Goal: Task Accomplishment & Management: Complete application form

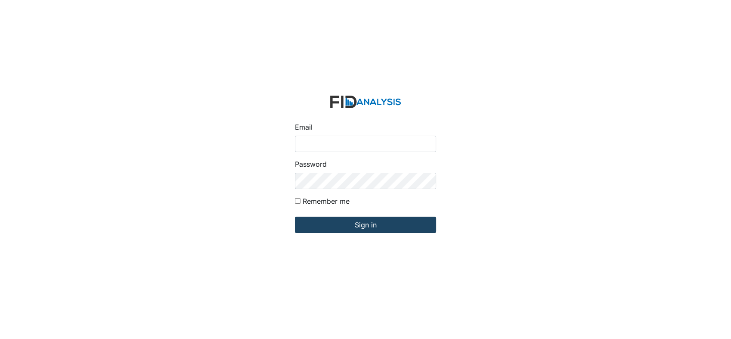
type input "[EMAIL_ADDRESS][DOMAIN_NAME]"
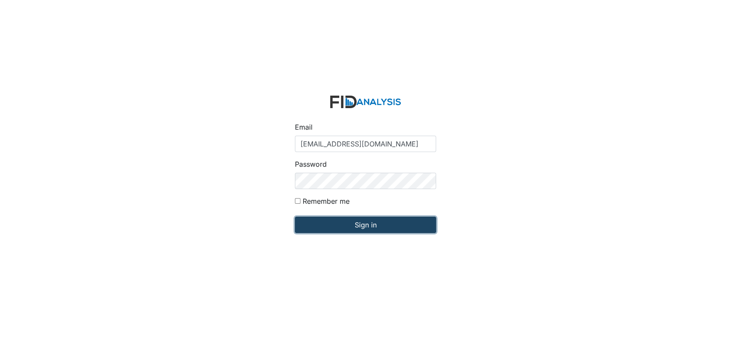
click at [316, 226] on input "Sign in" at bounding box center [365, 225] width 141 height 16
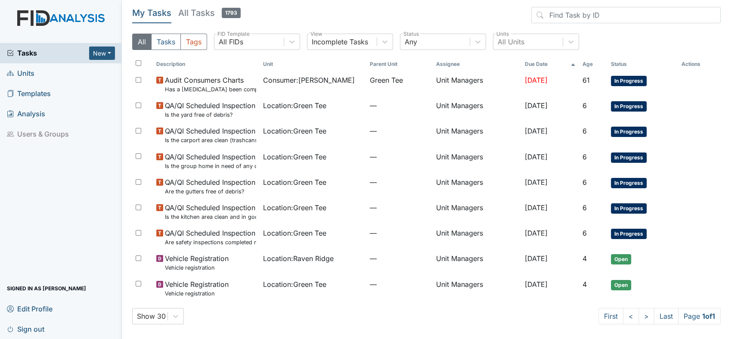
click at [38, 71] on link "Units" at bounding box center [61, 73] width 122 height 20
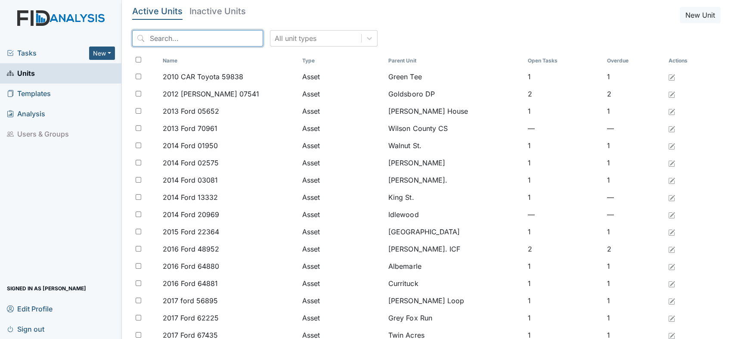
click at [183, 34] on input "search" at bounding box center [197, 38] width 131 height 16
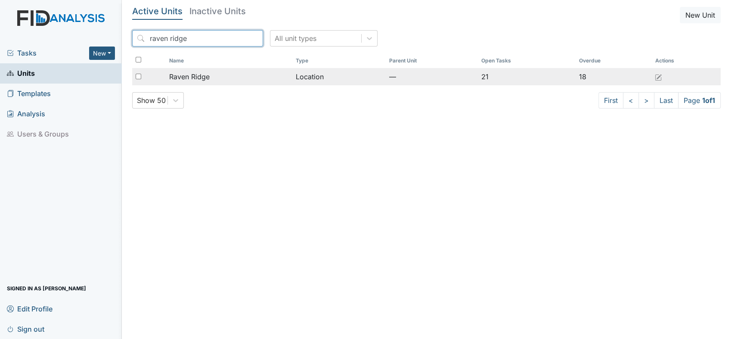
type input "raven ridge"
click at [204, 75] on span "Raven Ridge" at bounding box center [189, 76] width 40 height 10
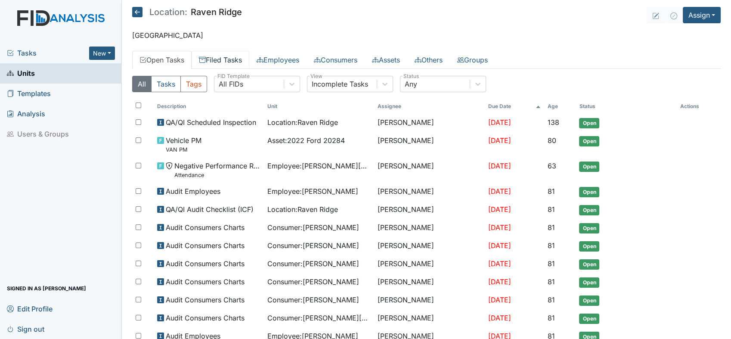
click at [241, 59] on link "Filed Tasks" at bounding box center [221, 60] width 58 height 18
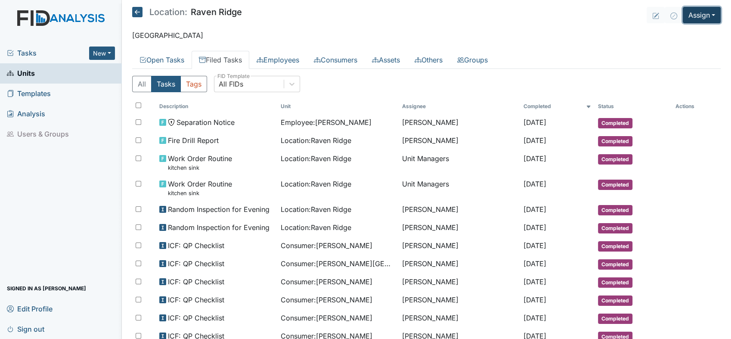
click at [705, 17] on button "Assign" at bounding box center [702, 15] width 38 height 16
click at [697, 48] on link "Assign Inspection" at bounding box center [682, 49] width 78 height 14
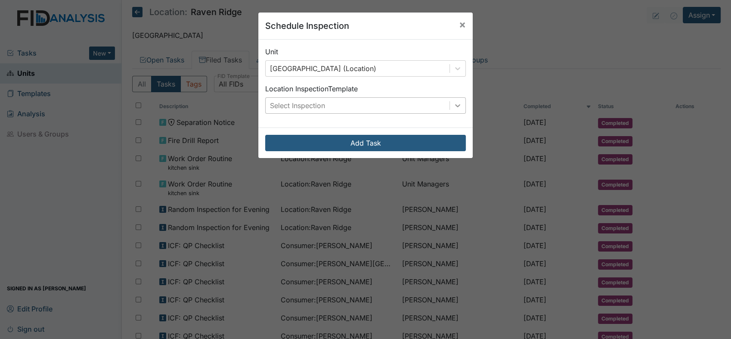
click at [454, 104] on icon at bounding box center [458, 105] width 9 height 9
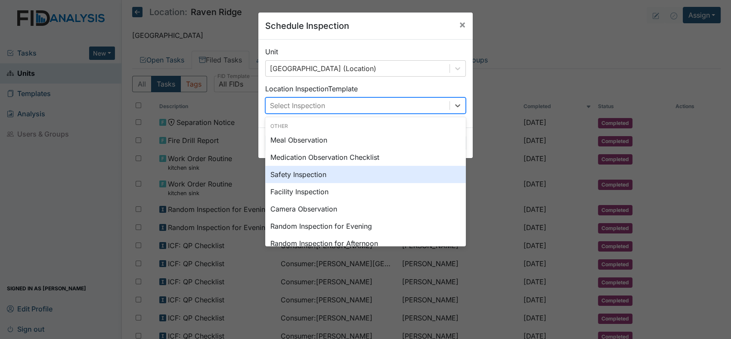
click at [338, 168] on div "Safety Inspection" at bounding box center [365, 174] width 201 height 17
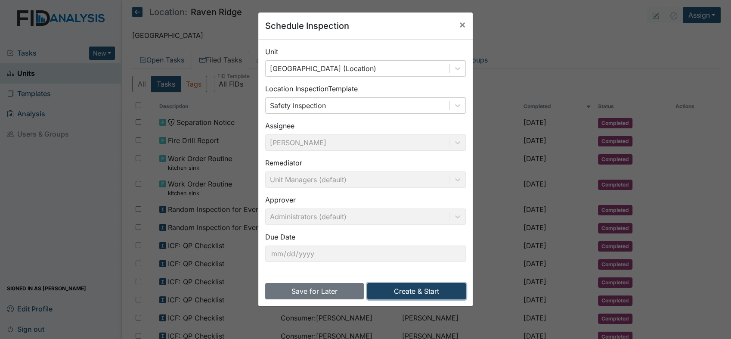
click at [420, 290] on button "Create & Start" at bounding box center [416, 291] width 99 height 16
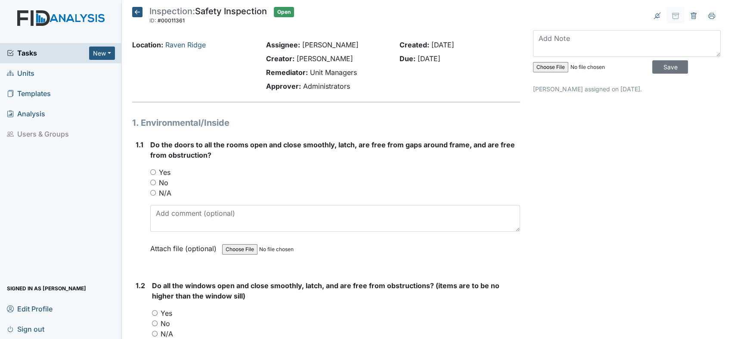
click at [150, 171] on input "Yes" at bounding box center [153, 172] width 6 height 6
radio input "true"
click at [154, 310] on input "Yes" at bounding box center [155, 313] width 6 height 6
radio input "true"
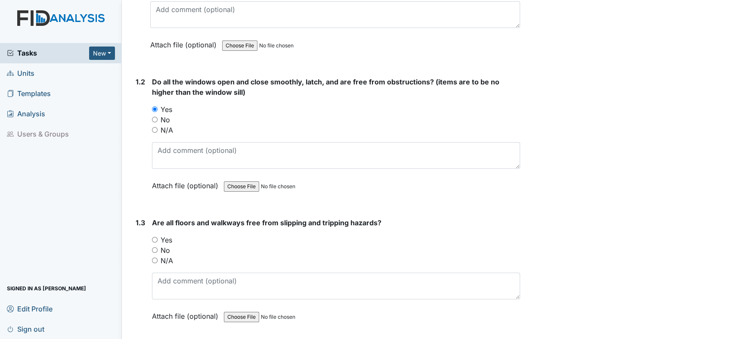
scroll to position [210, 0]
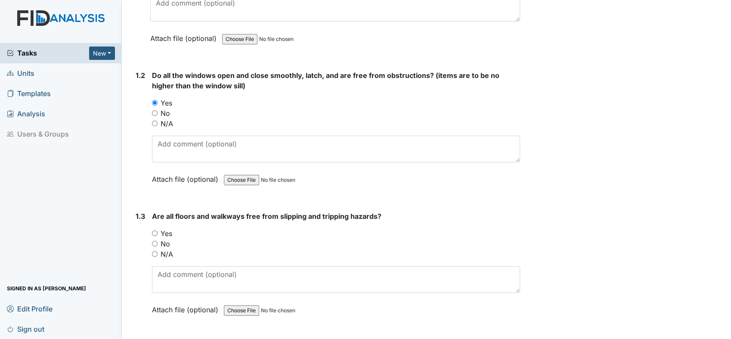
click at [155, 230] on input "Yes" at bounding box center [155, 233] width 6 height 6
radio input "true"
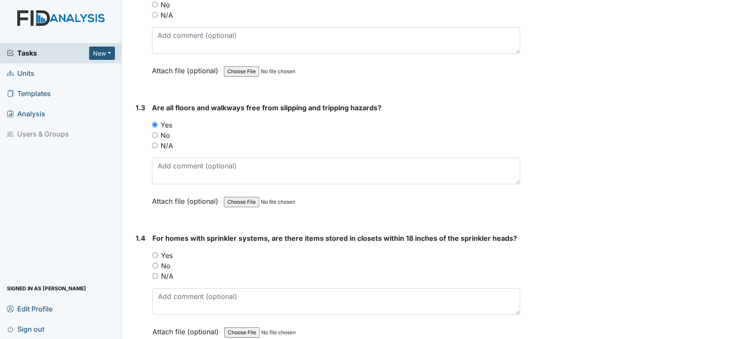
scroll to position [376, 0]
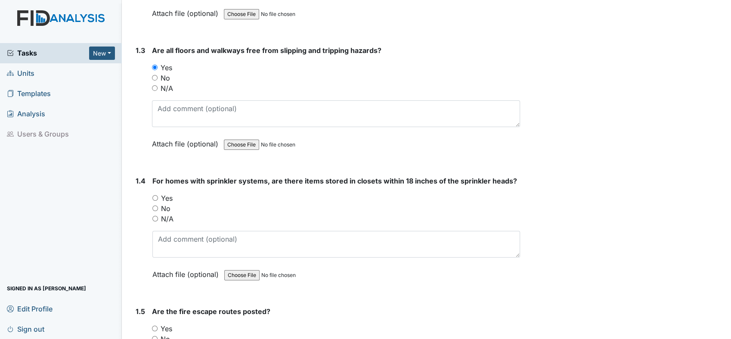
click at [156, 193] on div "Yes" at bounding box center [336, 198] width 368 height 10
click at [152, 196] on div "1.4 For homes with sprinkler systems, are there items stored in closets within …" at bounding box center [326, 234] width 388 height 117
click at [155, 195] on input "Yes" at bounding box center [155, 198] width 6 height 6
radio input "true"
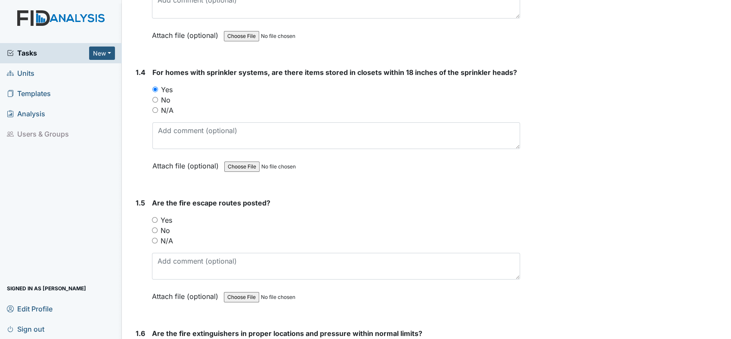
scroll to position [535, 0]
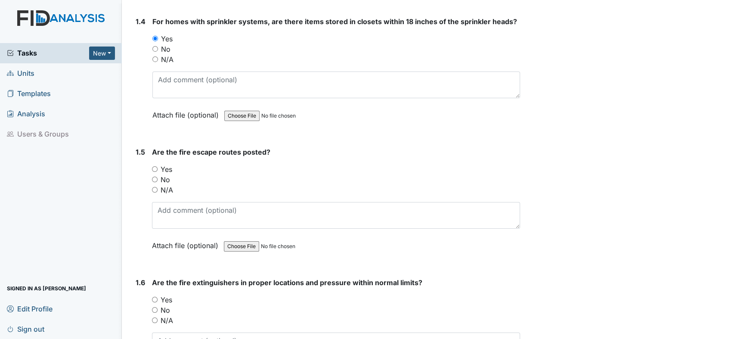
click at [156, 167] on input "Yes" at bounding box center [155, 169] width 6 height 6
radio input "true"
click at [156, 297] on input "Yes" at bounding box center [155, 300] width 6 height 6
radio input "true"
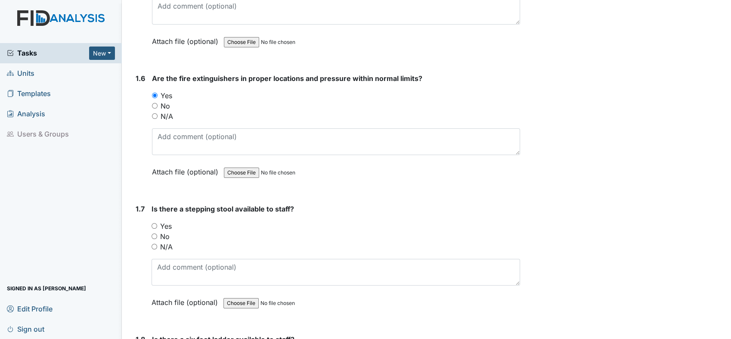
scroll to position [765, 0]
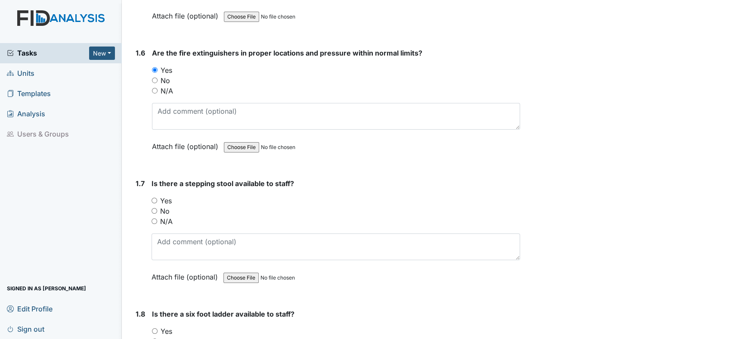
click at [153, 198] on input "Yes" at bounding box center [155, 201] width 6 height 6
radio input "true"
click at [153, 328] on input "Yes" at bounding box center [155, 331] width 6 height 6
radio input "true"
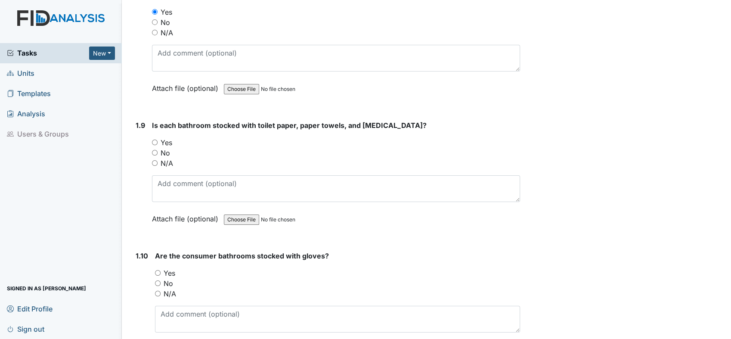
scroll to position [1116, 0]
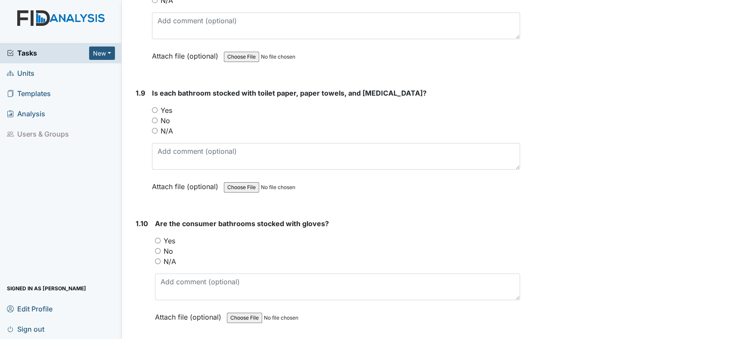
click at [157, 107] on input "Yes" at bounding box center [155, 110] width 6 height 6
radio input "true"
click at [155, 236] on div "Yes" at bounding box center [337, 241] width 365 height 10
click at [157, 238] on input "Yes" at bounding box center [158, 241] width 6 height 6
radio input "true"
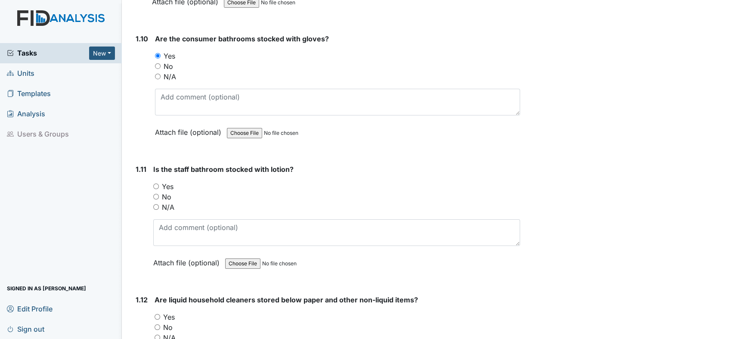
scroll to position [1308, 0]
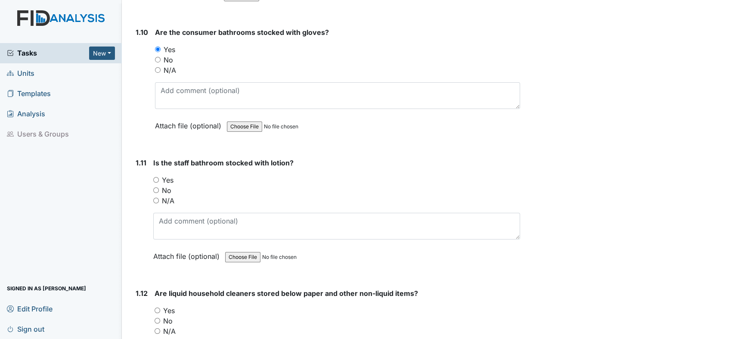
drag, startPoint x: 157, startPoint y: 173, endPoint x: 155, endPoint y: 177, distance: 4.8
click at [155, 177] on input "Yes" at bounding box center [156, 180] width 6 height 6
radio input "true"
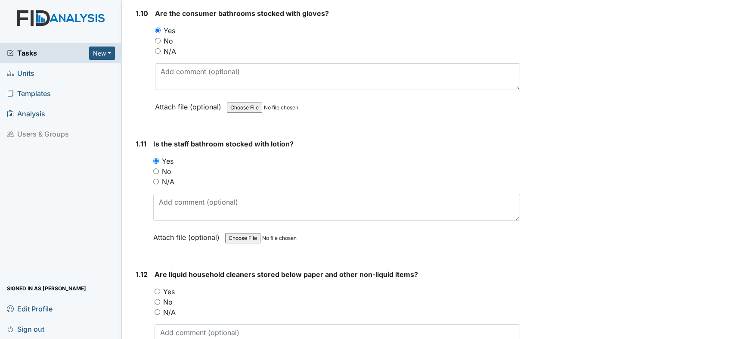
scroll to position [1390, 0]
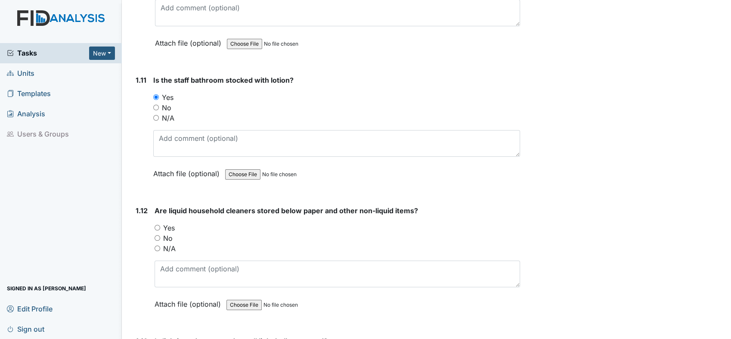
click at [157, 225] on input "Yes" at bounding box center [158, 228] width 6 height 6
radio input "true"
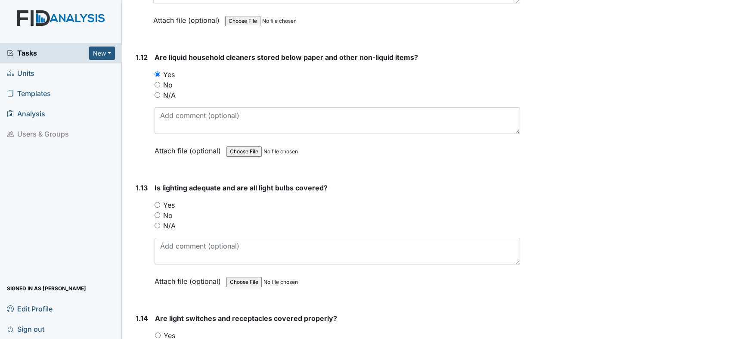
scroll to position [1569, 0]
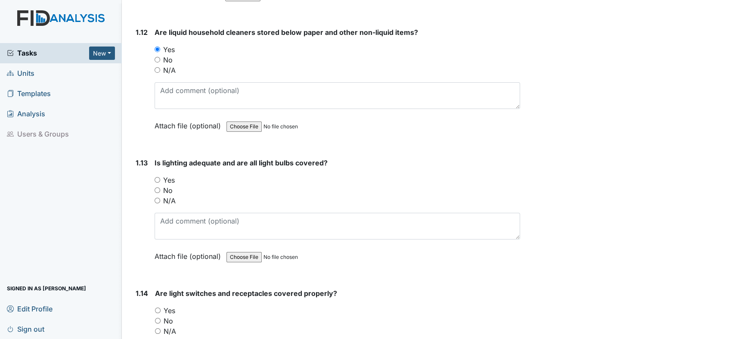
click at [157, 177] on input "Yes" at bounding box center [158, 180] width 6 height 6
radio input "true"
click at [158, 308] on input "Yes" at bounding box center [158, 311] width 6 height 6
radio input "true"
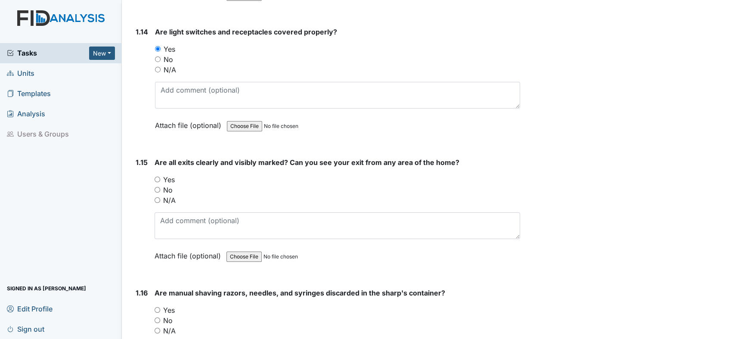
scroll to position [1837, 0]
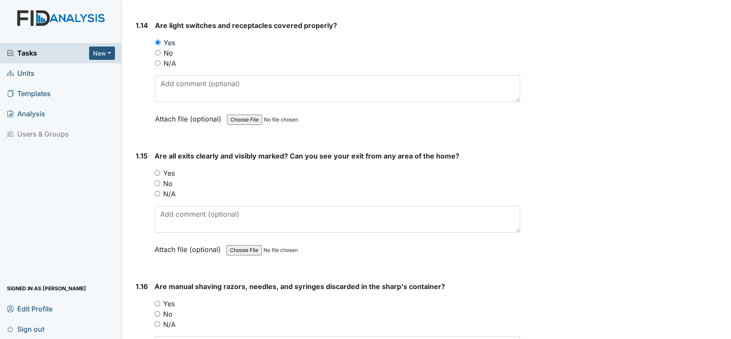
click at [158, 170] on input "Yes" at bounding box center [158, 173] width 6 height 6
radio input "true"
click at [408, 191] on div "N/A" at bounding box center [338, 194] width 366 height 10
click at [157, 301] on input "Yes" at bounding box center [158, 304] width 6 height 6
radio input "true"
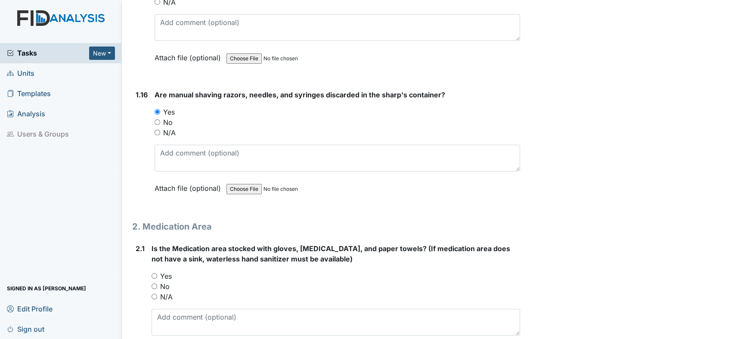
scroll to position [2054, 0]
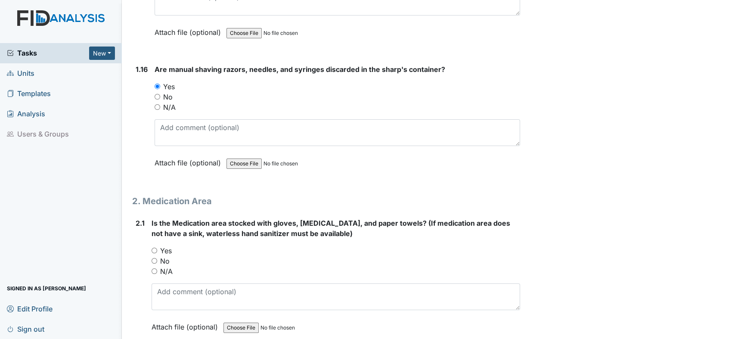
click at [151, 243] on div "2.1 Is the Medication area stocked with gloves, antibacterial soap, and paper t…" at bounding box center [326, 281] width 388 height 127
click at [153, 248] on input "Yes" at bounding box center [155, 251] width 6 height 6
radio input "true"
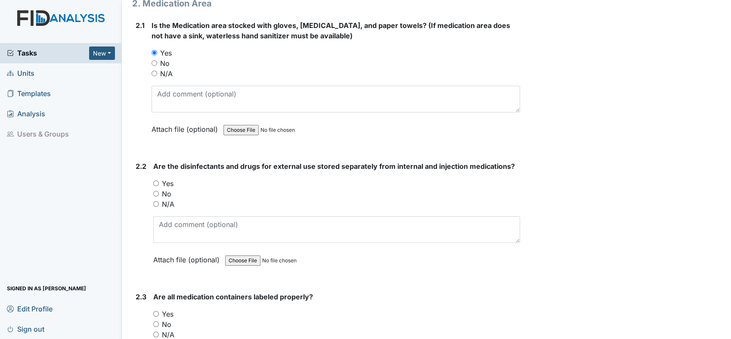
scroll to position [2271, 0]
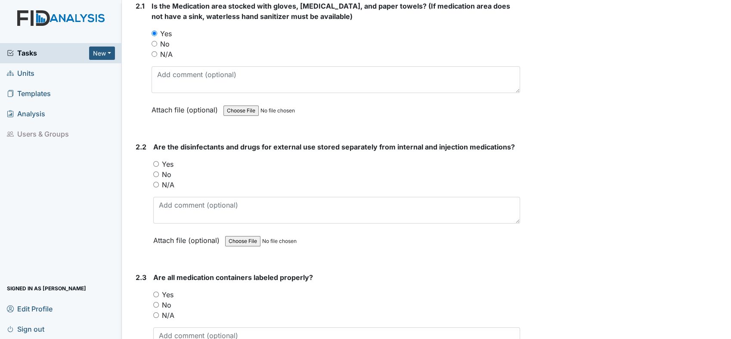
click at [159, 159] on div "Yes" at bounding box center [336, 164] width 367 height 10
click at [156, 292] on input "Yes" at bounding box center [156, 295] width 6 height 6
radio input "true"
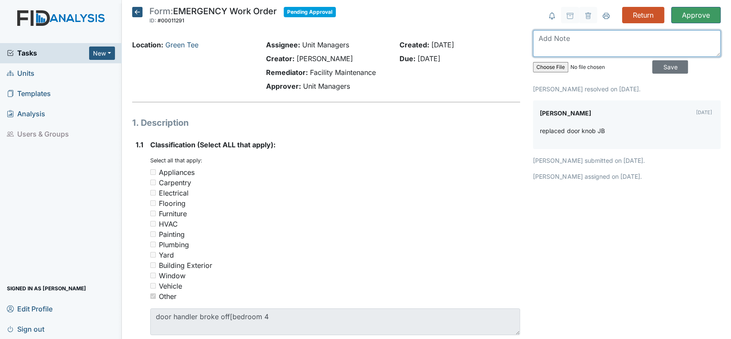
click at [559, 44] on textarea at bounding box center [627, 43] width 188 height 27
click at [675, 19] on input "Approve" at bounding box center [696, 15] width 50 height 16
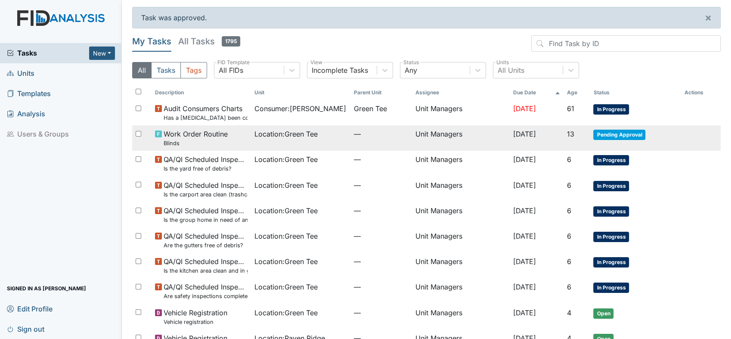
click at [603, 131] on span "Pending Approval" at bounding box center [620, 135] width 52 height 10
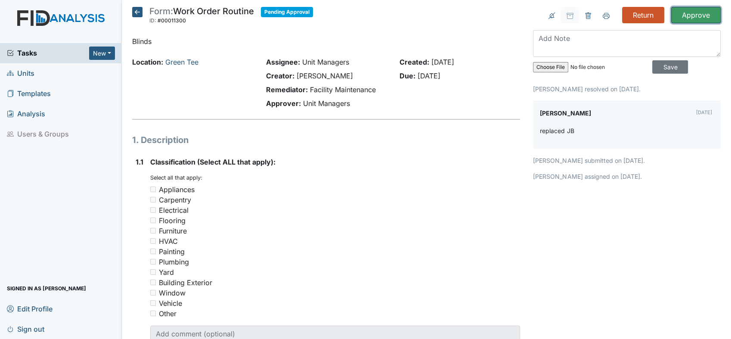
click at [683, 17] on input "Approve" at bounding box center [696, 15] width 50 height 16
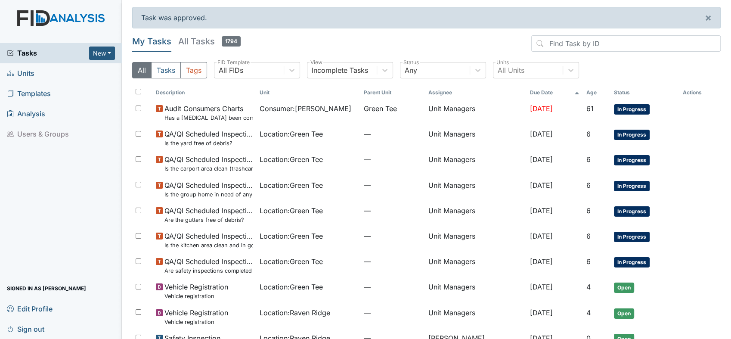
click at [21, 72] on span "Units" at bounding box center [21, 73] width 28 height 13
